Goal: Information Seeking & Learning: Learn about a topic

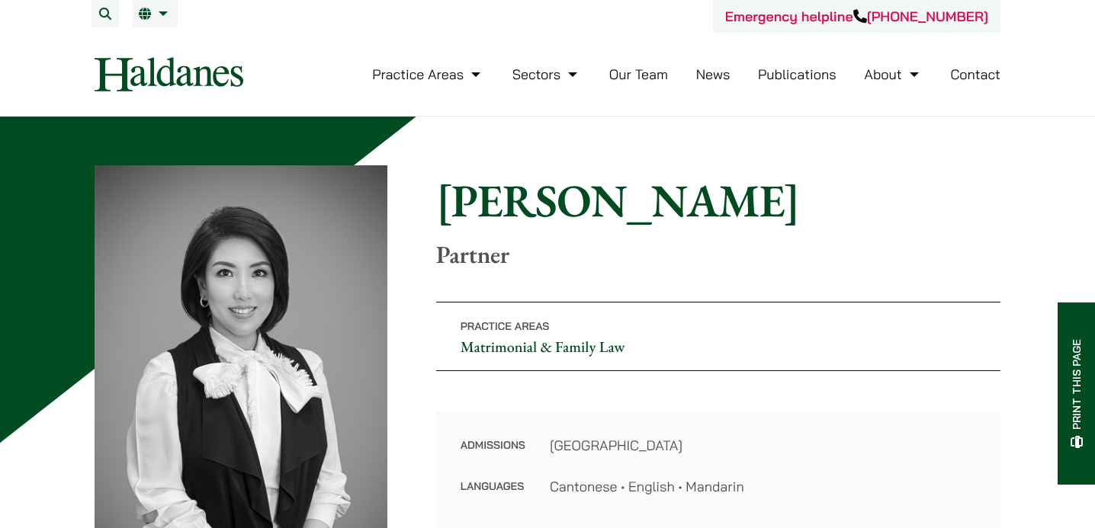
click at [624, 70] on link "Our Team" at bounding box center [638, 75] width 59 height 18
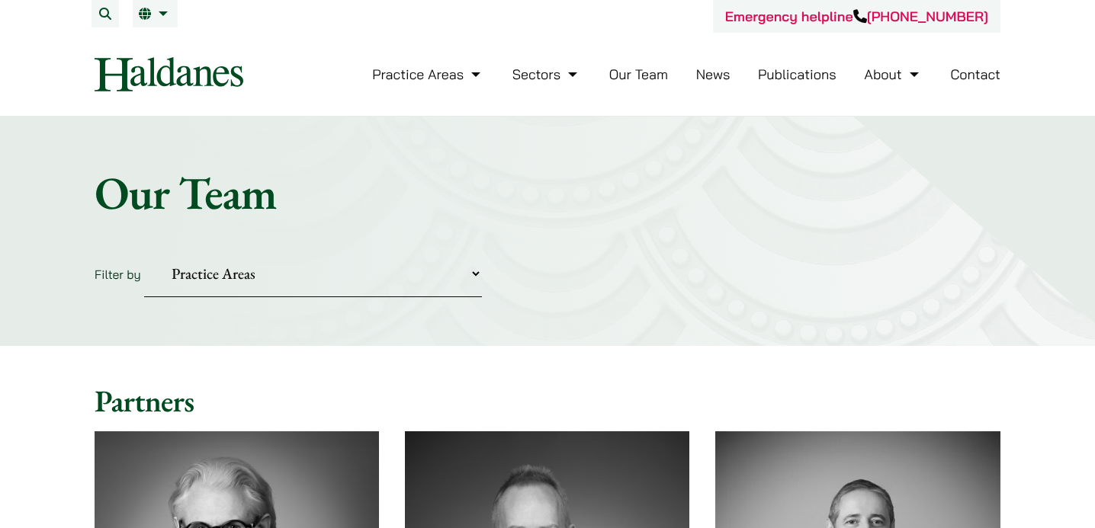
click at [415, 258] on select "Practice Areas Antitrust and Competition Civil Litigation & Dispute Resolution …" at bounding box center [313, 274] width 338 height 47
select select "divorce-and-family-law"
click at [144, 251] on select "Practice Areas Antitrust and Competition Civil Litigation & Dispute Resolution …" at bounding box center [313, 274] width 338 height 47
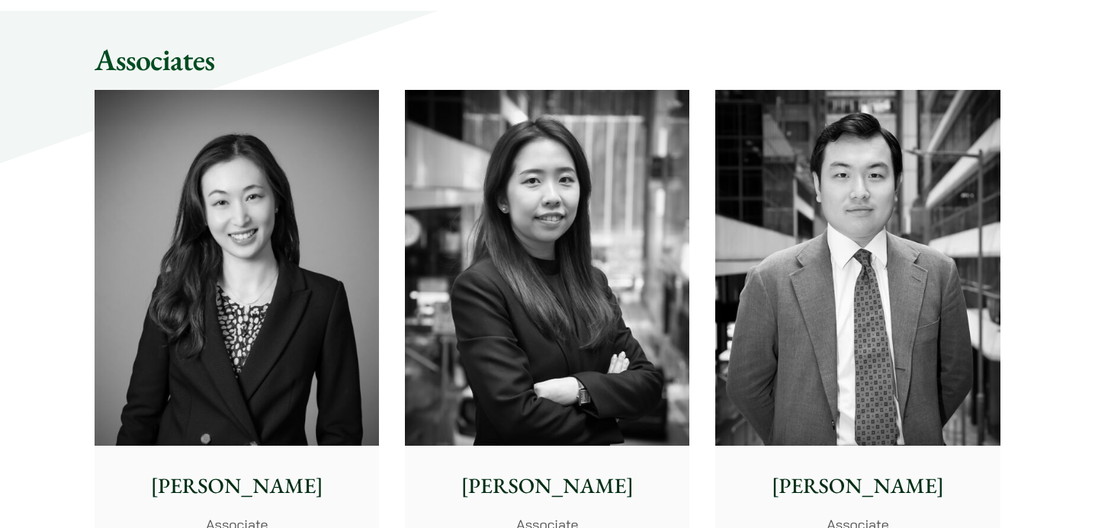
scroll to position [1445, 0]
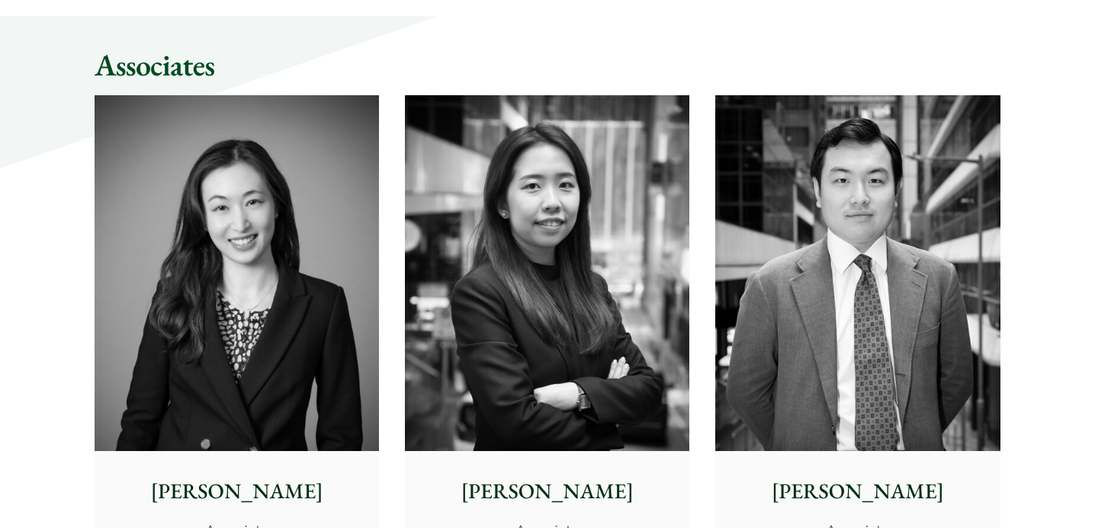
click at [165, 384] on img at bounding box center [237, 273] width 284 height 356
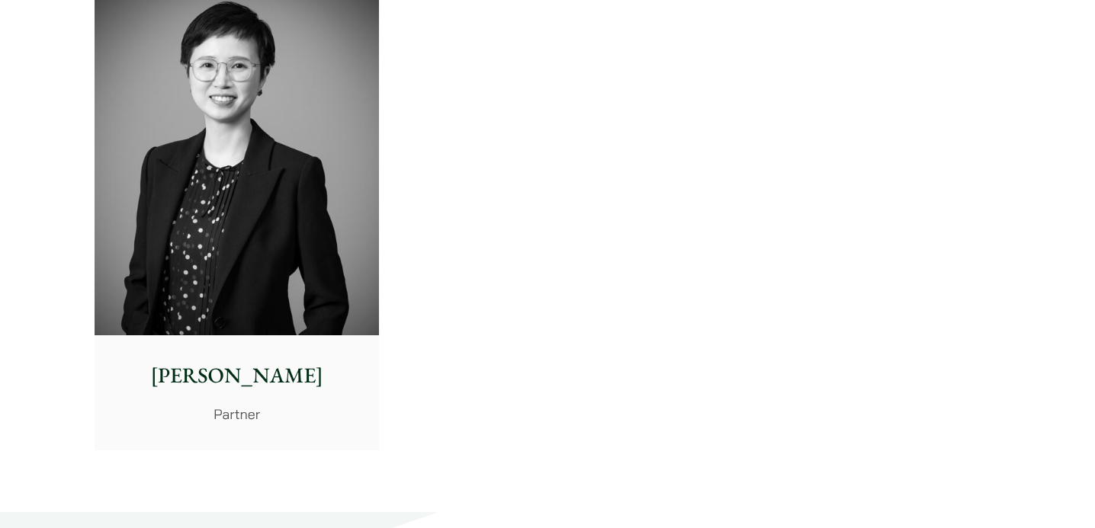
scroll to position [1508, 0]
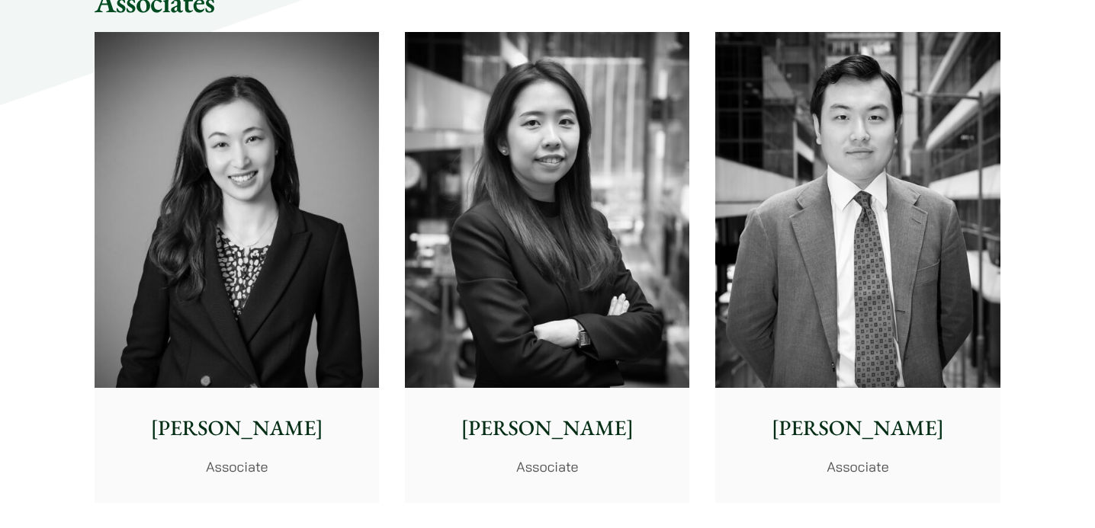
click at [572, 302] on img at bounding box center [547, 210] width 284 height 356
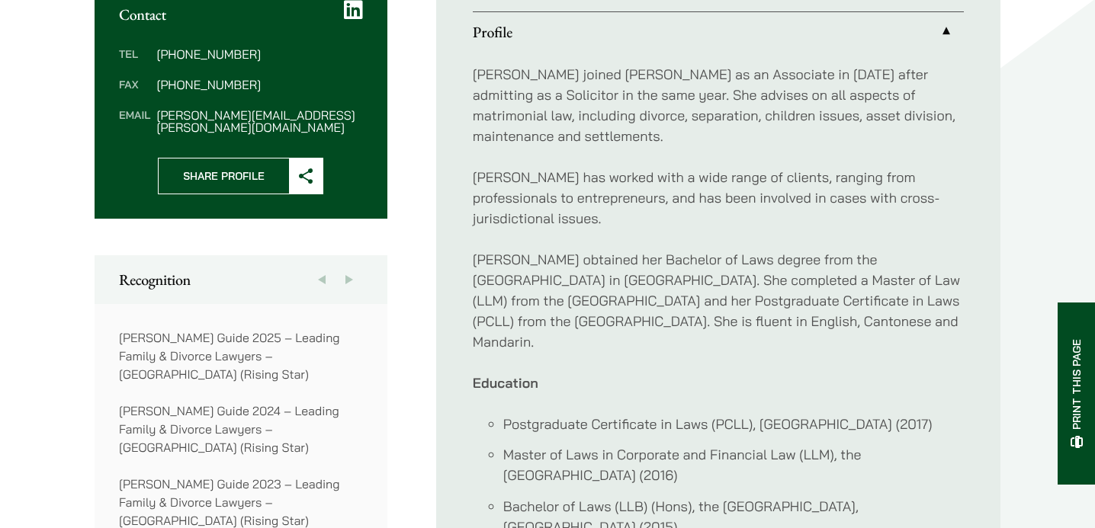
scroll to position [614, 0]
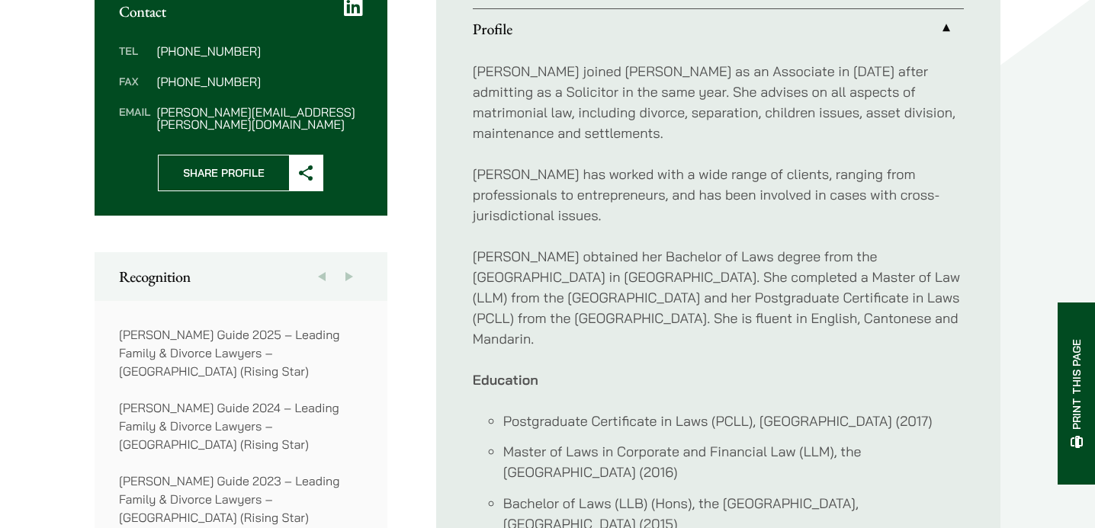
click at [346, 256] on button "Next" at bounding box center [348, 276] width 27 height 49
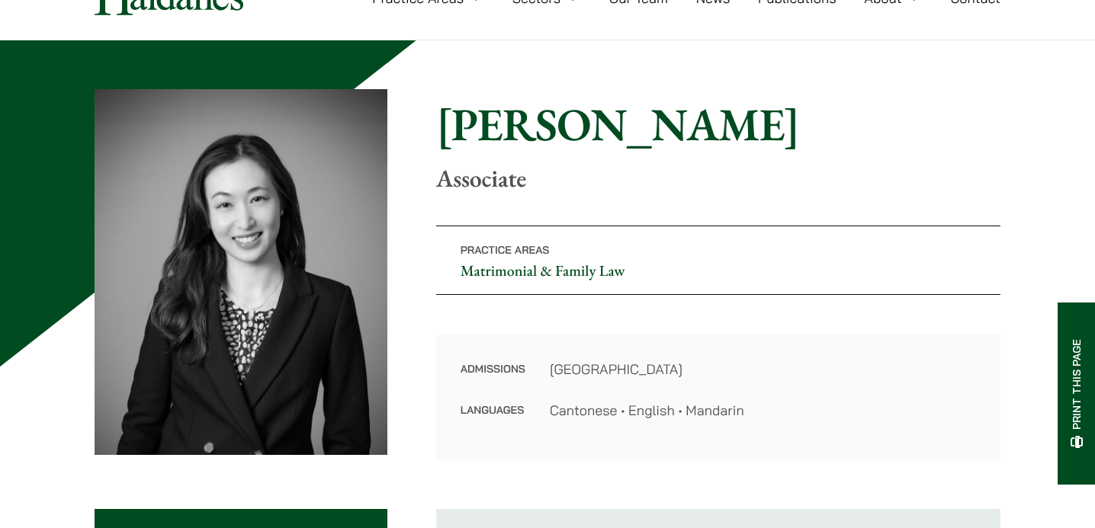
scroll to position [0, 0]
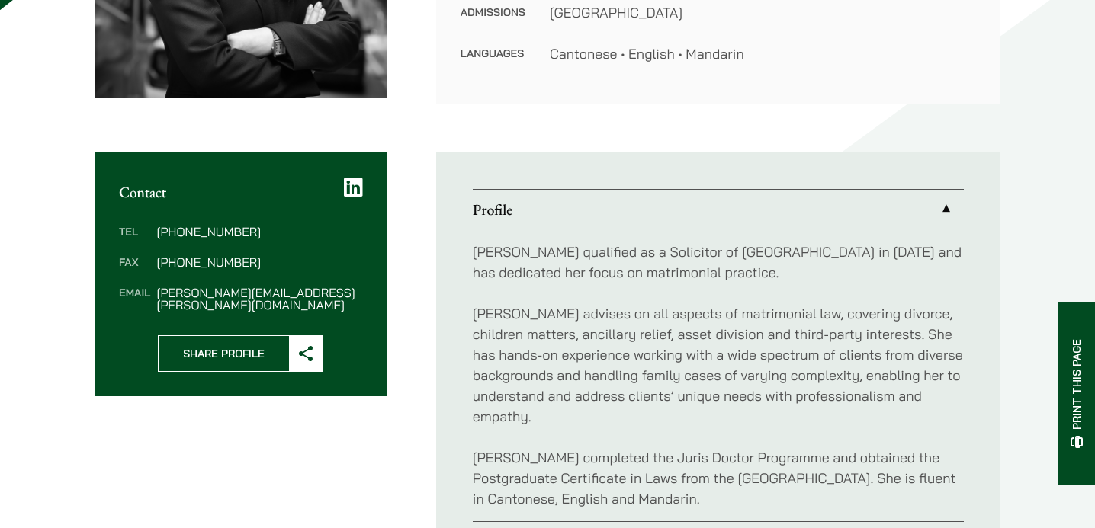
scroll to position [428, 0]
